Goal: Transaction & Acquisition: Purchase product/service

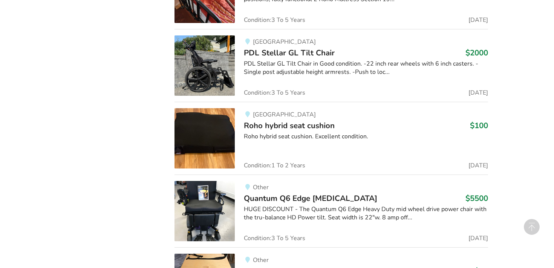
scroll to position [848, 0]
click at [288, 127] on span "Roho hybrid seat cushion" at bounding box center [289, 125] width 91 height 11
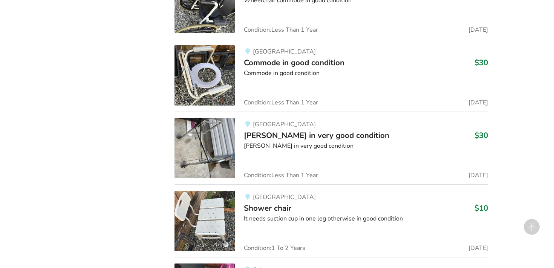
scroll to position [3110, 0]
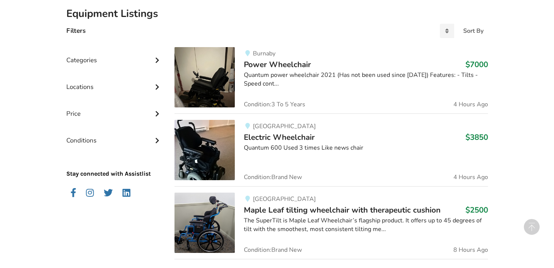
scroll to position [282, 0]
